Goal: Information Seeking & Learning: Check status

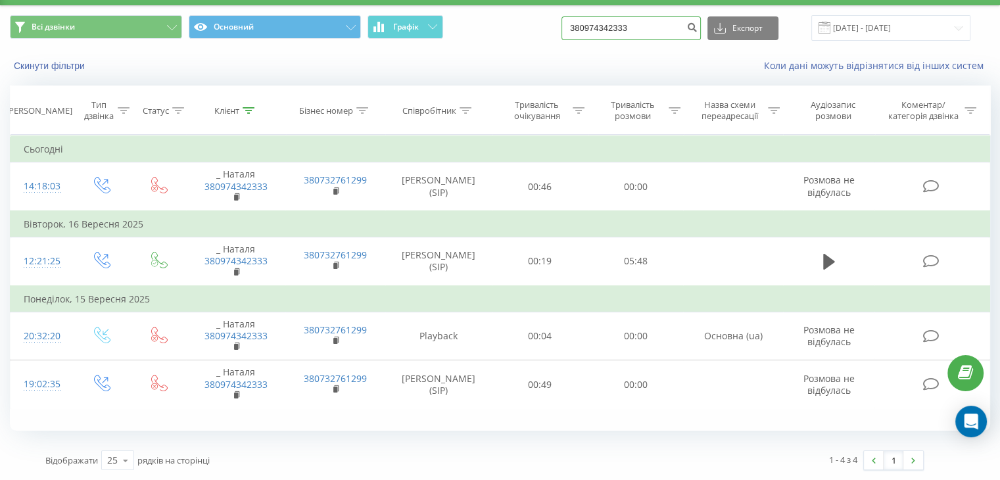
drag, startPoint x: 651, startPoint y: 32, endPoint x: 435, endPoint y: 49, distance: 216.9
click at [435, 49] on div "Всі дзвінки Основний Графік 380974342333 Експорт .csv .xls .xlsx 20.06.2025 - 2…" at bounding box center [500, 44] width 998 height 76
paste input "7939332"
type input "380977939332"
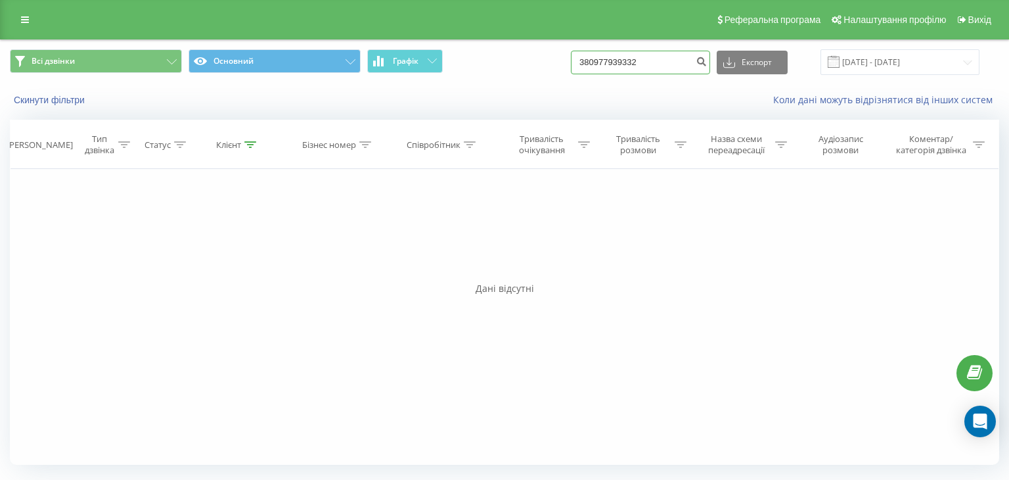
click at [573, 66] on div "Всі дзвінки Основний Графік 380977939332 Експорт .csv .xls .xlsx [DATE] - [DATE]" at bounding box center [505, 62] width 990 height 26
drag, startPoint x: 665, startPoint y: 64, endPoint x: 515, endPoint y: 66, distance: 149.8
click at [516, 66] on div "Всі дзвінки Основний Графік 380977939332 Експорт .csv .xls .xlsx [DATE] - [DATE]" at bounding box center [505, 62] width 990 height 26
paste input "56352835"
type input "380956352835"
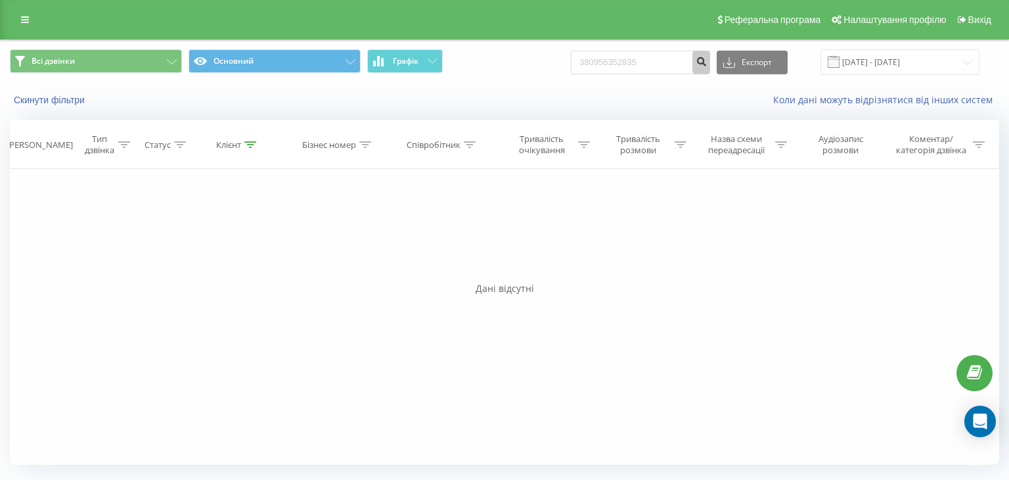
click at [707, 57] on icon "submit" at bounding box center [701, 60] width 11 height 8
